Goal: Task Accomplishment & Management: Manage account settings

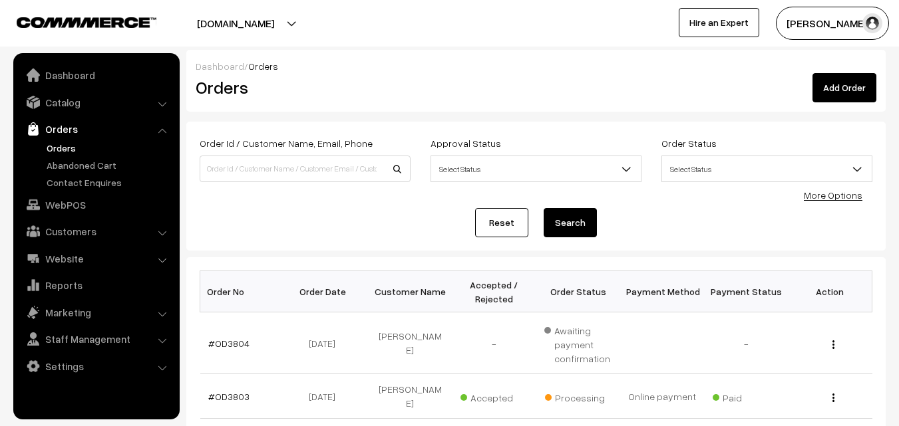
click at [65, 143] on link "Orders" at bounding box center [109, 148] width 132 height 14
click at [261, 168] on input at bounding box center [305, 169] width 211 height 27
click at [236, 391] on link "#OD3803" at bounding box center [228, 396] width 41 height 11
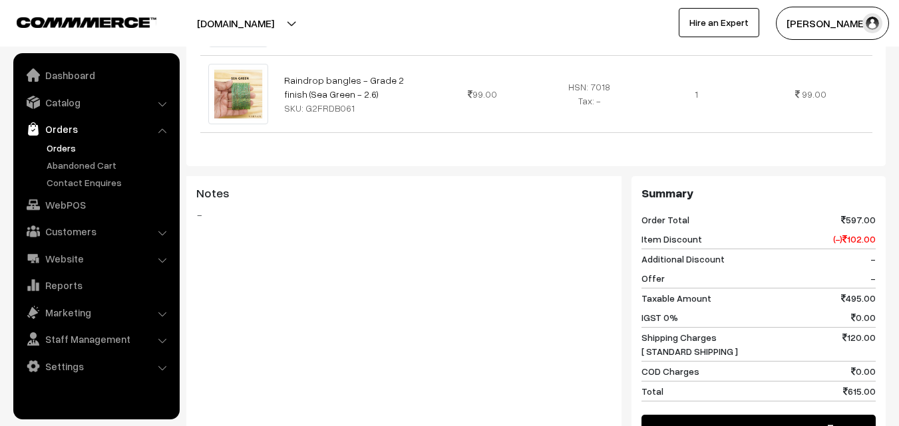
scroll to position [798, 0]
